Goal: Transaction & Acquisition: Purchase product/service

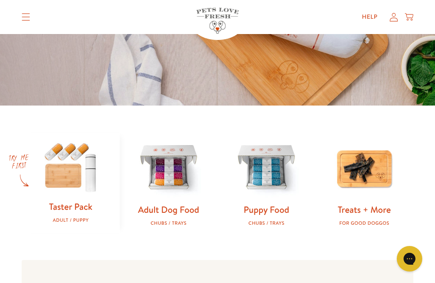
scroll to position [275, 0]
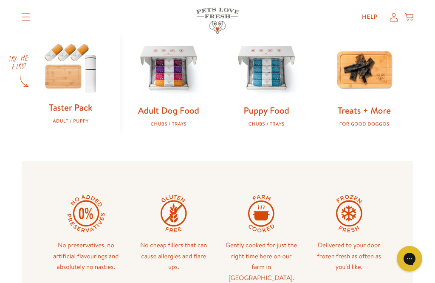
click at [179, 84] on img at bounding box center [168, 69] width 71 height 71
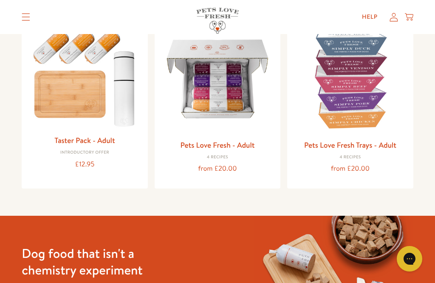
click at [246, 144] on link "Pets Love Fresh - Adult" at bounding box center [217, 144] width 74 height 11
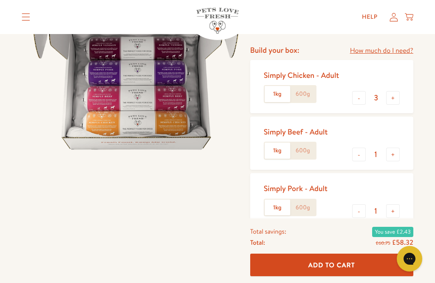
click at [302, 89] on label "600g" at bounding box center [302, 94] width 25 height 16
click at [0, 0] on input "600g" at bounding box center [0, 0] width 0 height 0
click at [306, 149] on label "600g" at bounding box center [302, 150] width 25 height 16
click at [0, 0] on input "600g" at bounding box center [0, 0] width 0 height 0
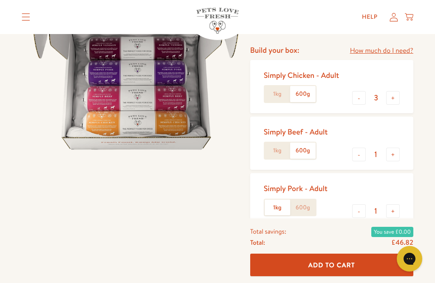
click at [309, 207] on label "600g" at bounding box center [302, 207] width 25 height 16
click at [0, 0] on input "600g" at bounding box center [0, 0] width 0 height 0
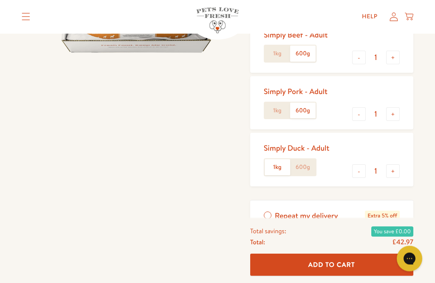
click at [313, 161] on label "600g" at bounding box center [302, 167] width 25 height 16
click at [0, 0] on input "600g" at bounding box center [0, 0] width 0 height 0
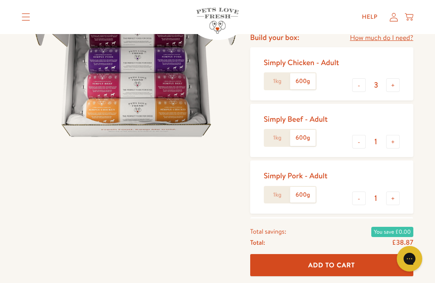
scroll to position [110, 0]
click at [397, 82] on button "+" at bounding box center [393, 85] width 14 height 14
click at [396, 83] on button "+" at bounding box center [393, 85] width 14 height 14
type input "5"
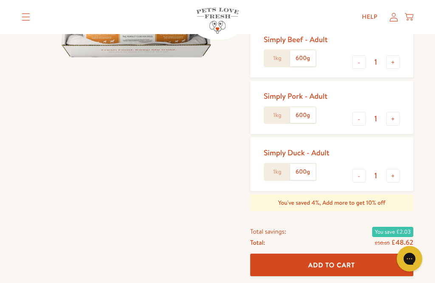
scroll to position [192, 0]
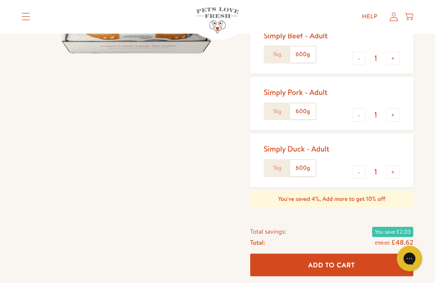
click at [392, 169] on button "+" at bounding box center [393, 172] width 14 height 14
type input "2"
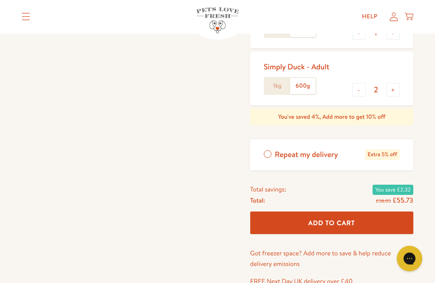
scroll to position [277, 0]
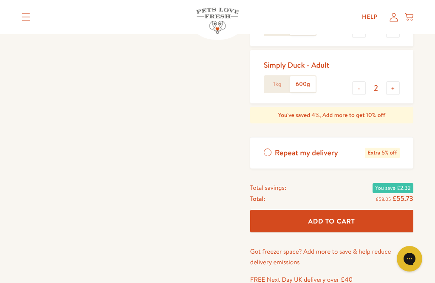
click at [269, 150] on label "Repeat my delivery Extra 5% off" at bounding box center [331, 152] width 163 height 31
click at [0, 0] on input "Repeat my delivery Extra 5% off" at bounding box center [0, 0] width 0 height 0
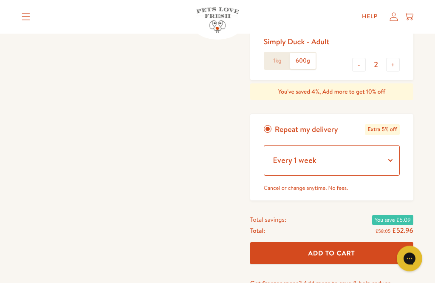
click at [388, 158] on select "Every 1 week Every 2 weeks Every 3 weeks Every 5 weeks Every 7 weeks Every 11 w…" at bounding box center [332, 160] width 136 height 31
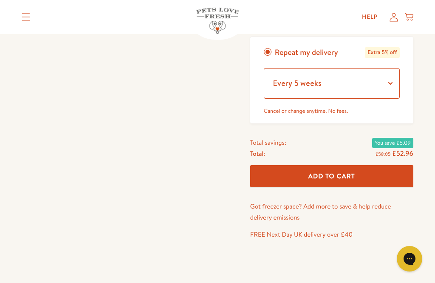
scroll to position [376, 0]
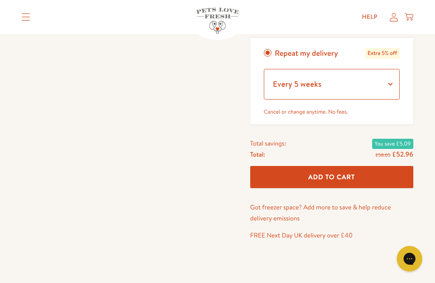
click at [390, 79] on select "Every 1 week Every 2 weeks Every 3 weeks Every 5 weeks Every 7 weeks Every 11 w…" at bounding box center [332, 84] width 136 height 31
click at [396, 83] on select "Every 1 week Every 2 weeks Every 3 weeks Every 5 weeks Every 7 weeks Every 11 w…" at bounding box center [332, 84] width 136 height 31
select select "Every 4 weeks"
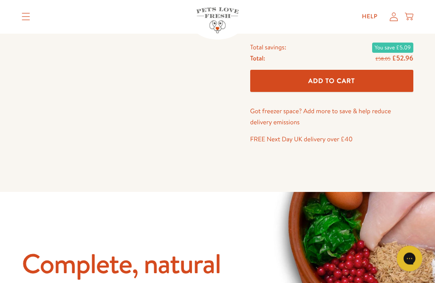
scroll to position [472, 0]
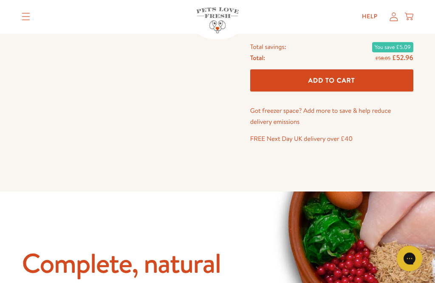
click at [399, 74] on button "Add To Cart" at bounding box center [331, 81] width 163 height 23
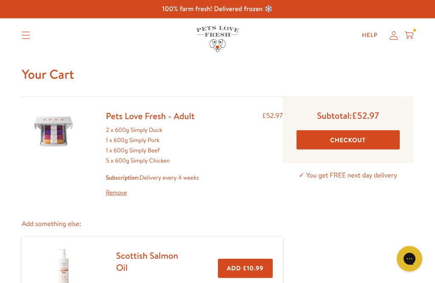
click at [389, 141] on button "Checkout" at bounding box center [348, 139] width 103 height 19
